Goal: Information Seeking & Learning: Find specific fact

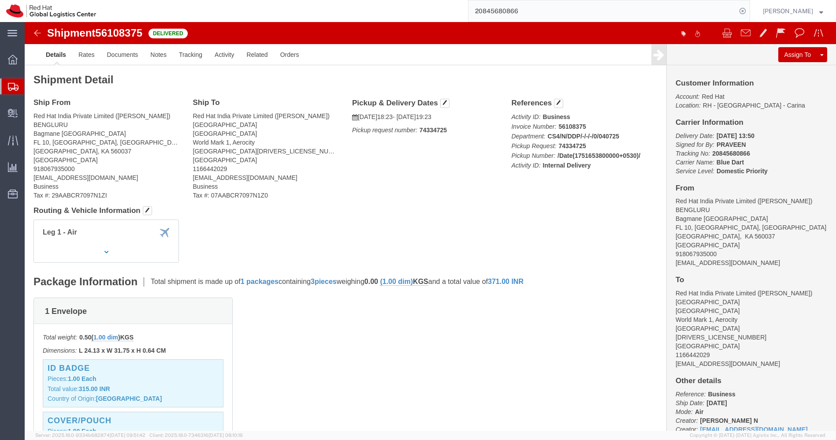
scroll to position [210, 0]
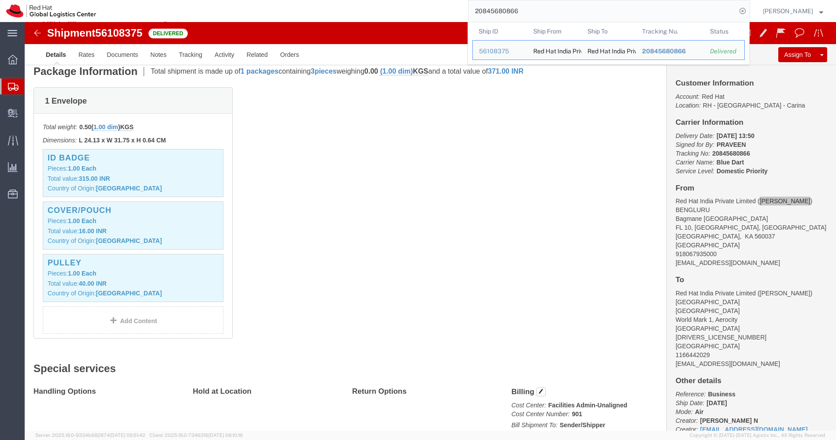
click at [560, 12] on input "20845680866" at bounding box center [602, 10] width 268 height 21
paste input "57600411"
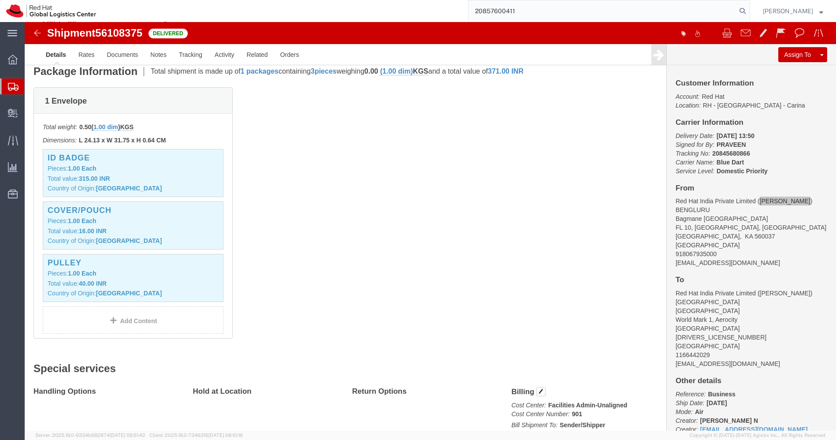
type input "20857600411"
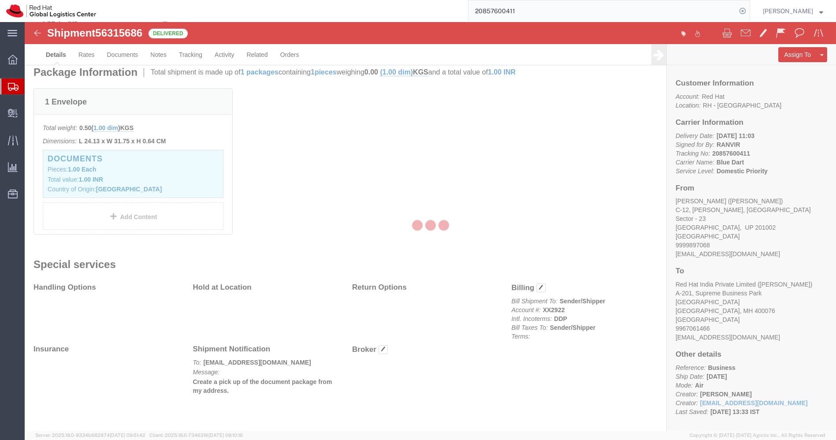
scroll to position [210, 0]
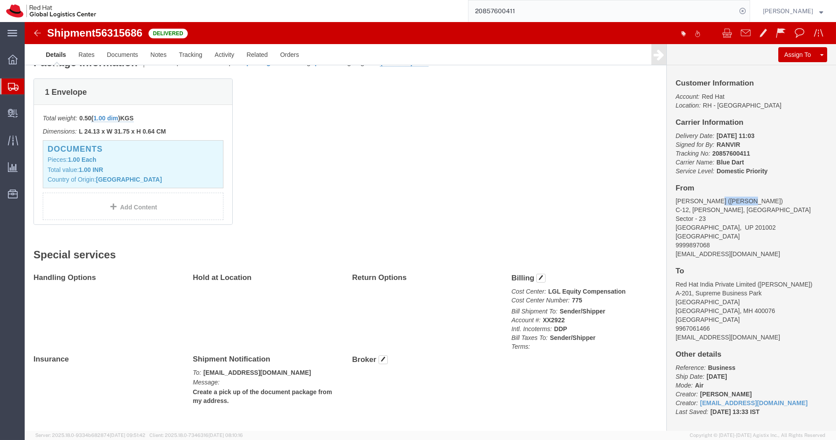
drag, startPoint x: 705, startPoint y: 179, endPoint x: 678, endPoint y: 178, distance: 27.3
click address "[PERSON_NAME] ([PERSON_NAME]) [STREET_ADDRESS] 9999897068 [EMAIL_ADDRESS][DOMAI…"
copy address "[PERSON_NAME]"
drag, startPoint x: 558, startPoint y: 280, endPoint x: 541, endPoint y: 278, distance: 16.4
click p "Cost Center: LGL Equity Compensation Cost Center Number: 775"
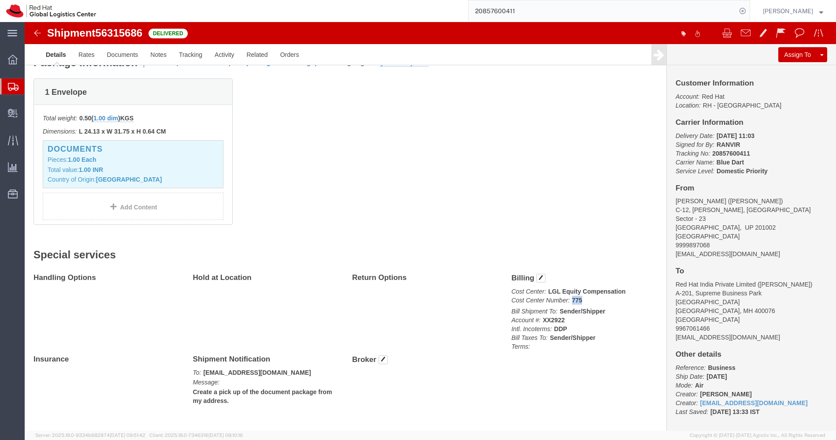
copy b "775"
drag, startPoint x: 674, startPoint y: 205, endPoint x: 637, endPoint y: 206, distance: 37.0
click div "Customer Information Account: Red Hat Location: [GEOGRAPHIC_DATA] - [GEOGRAPHIC…"
copy address "[GEOGRAPHIC_DATA]"
